Goal: Task Accomplishment & Management: Complete application form

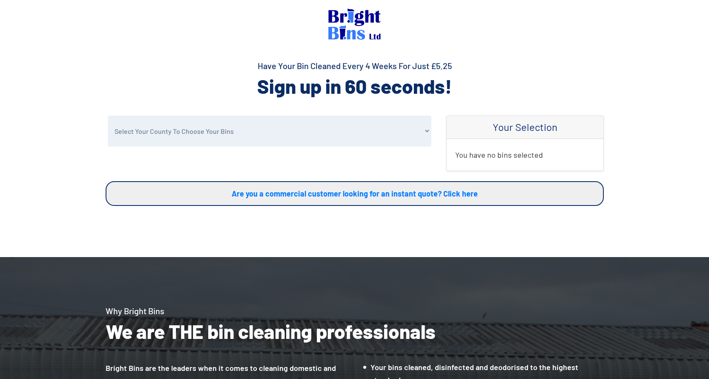
click at [214, 129] on select "Select Your County To Choose Your Bins Cheshire Conwy Denbighshire Flintshire S…" at bounding box center [270, 130] width 324 height 31
select select "Denbighshire"
click at [108, 115] on select "Select Your County To Choose Your Bins Cheshire Conwy Denbighshire Flintshire S…" at bounding box center [270, 130] width 324 height 31
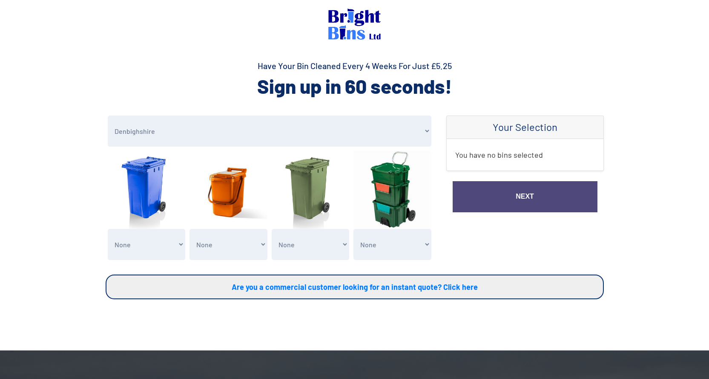
click at [130, 249] on select "None General Waste Bin - X1 (£5.25) General Waste Bin - X2 (£10.50) General Was…" at bounding box center [147, 244] width 78 height 31
select select "1"
click at [108, 229] on select "None General Waste Bin - X1 (£5.25) General Waste Bin - X2 (£10.50) General Was…" at bounding box center [147, 244] width 78 height 31
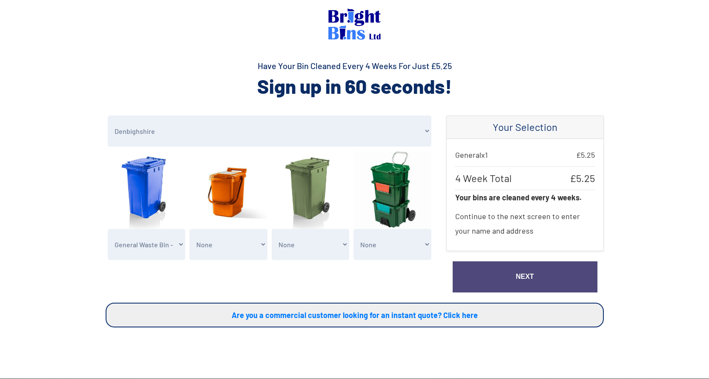
click at [396, 244] on select "None Recycling System Waste Bin - X1 (£5.25) Recycling System Waste Bin - X2 (£…" at bounding box center [393, 244] width 78 height 31
select select "1"
click at [354, 229] on select "None Recycling System Waste Bin - X1 (£5.25) Recycling System Waste Bin - X2 (£…" at bounding box center [393, 244] width 78 height 31
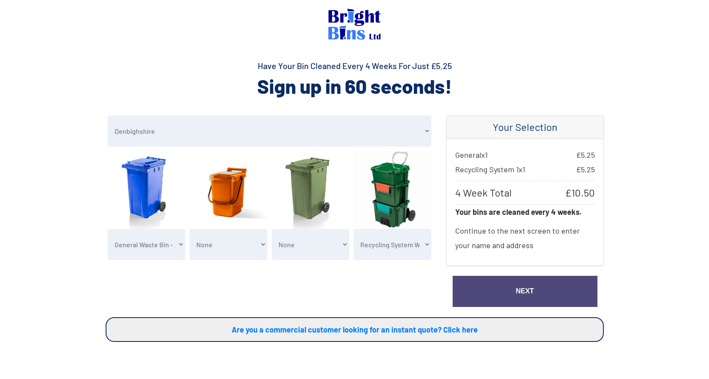
click at [501, 288] on link "Next" at bounding box center [525, 291] width 145 height 31
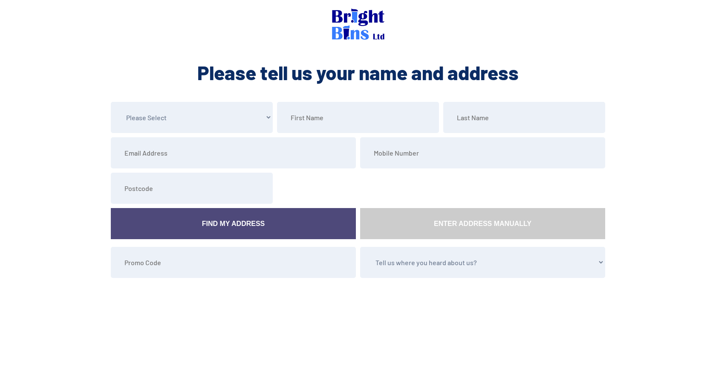
click at [173, 121] on select "Please Select Mr Mrs Miss Ms Dr [PERSON_NAME]" at bounding box center [192, 117] width 162 height 31
select select "Mr"
click at [111, 102] on select "Please Select Mr Mrs Miss Ms Dr [PERSON_NAME]" at bounding box center [192, 117] width 162 height 31
click at [308, 116] on input "text" at bounding box center [358, 117] width 162 height 31
type input "[PERSON_NAME]"
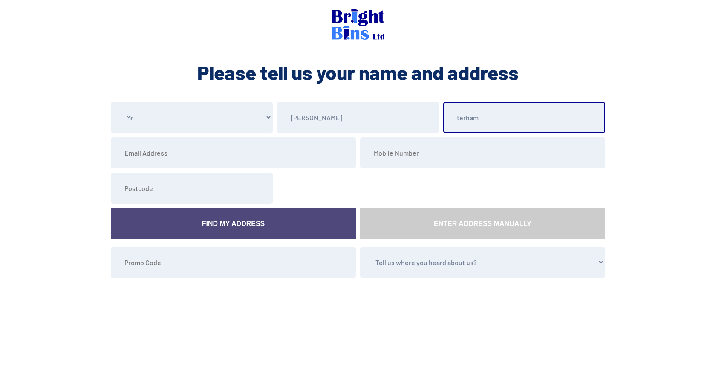
click at [459, 120] on input "terham" at bounding box center [524, 117] width 162 height 31
type input "Terham"
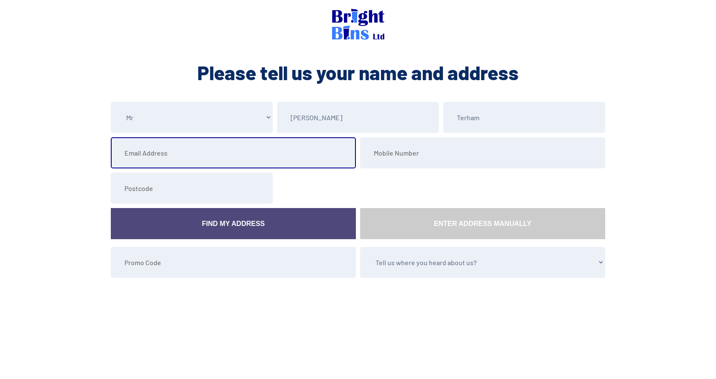
click at [121, 153] on input "email" at bounding box center [233, 152] width 245 height 31
type input "[EMAIL_ADDRESS][DOMAIN_NAME]"
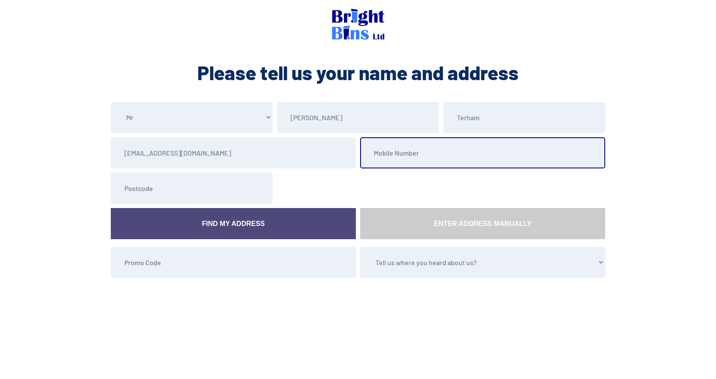
click at [412, 155] on input "tel" at bounding box center [482, 152] width 245 height 31
click at [375, 158] on input "tel" at bounding box center [482, 152] width 245 height 31
type input "07900153667"
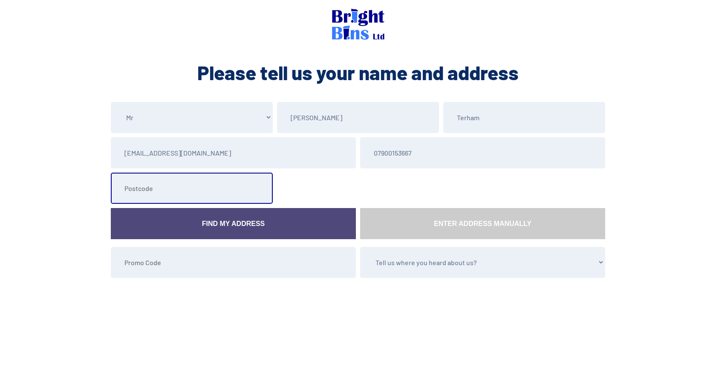
click at [123, 189] on input "text" at bounding box center [192, 188] width 162 height 31
type input "LL18 4JS"
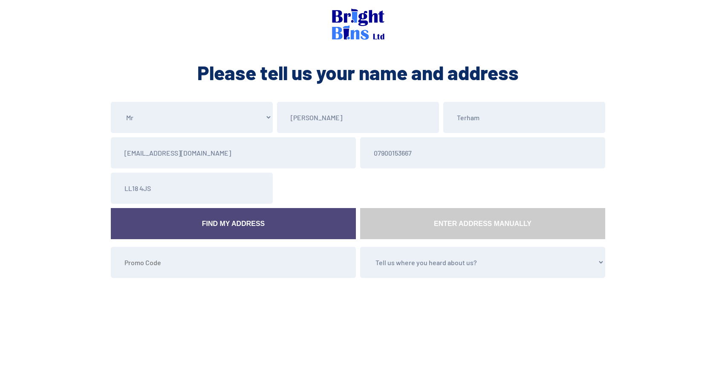
click at [246, 228] on link "Find My Address" at bounding box center [233, 223] width 245 height 31
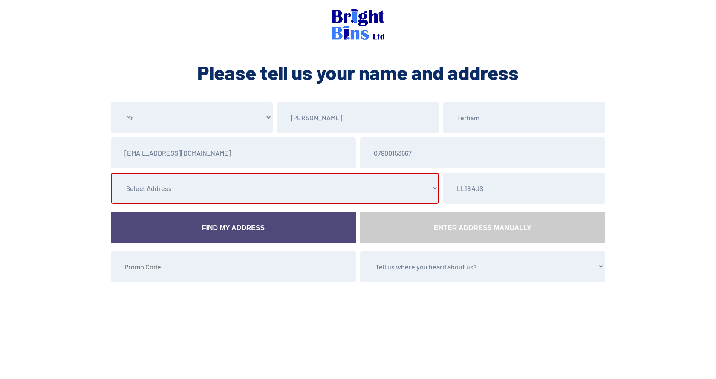
click at [211, 188] on select "Select Address [STREET_ADDRESS][GEOGRAPHIC_DATA], , , , , [GEOGRAPHIC_DATA], [G…" at bounding box center [275, 188] width 328 height 31
select select "Denbighshire"
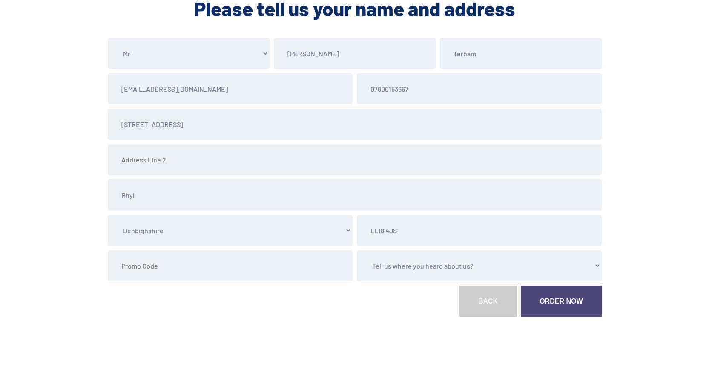
scroll to position [66, 0]
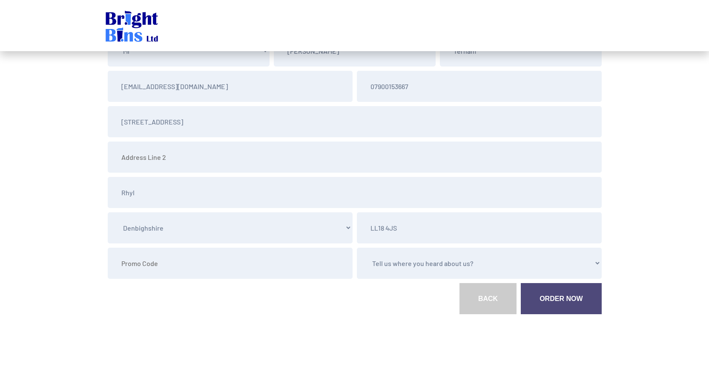
click at [399, 263] on select "Tell us where you heard about us? Word of Mouth Leaflet Sticker On Bin Spoke To…" at bounding box center [479, 263] width 245 height 31
select select "Word of Mouth"
click at [357, 248] on select "Tell us where you heard about us? Word of Mouth Leaflet Sticker On Bin Spoke To…" at bounding box center [479, 263] width 245 height 31
click at [556, 304] on link "Order Now" at bounding box center [561, 298] width 81 height 31
